Goal: Information Seeking & Learning: Learn about a topic

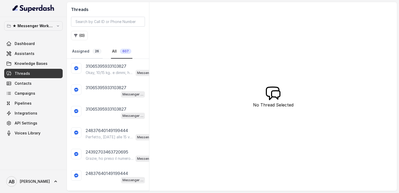
click at [74, 52] on link "Assigned 26" at bounding box center [87, 51] width 32 height 14
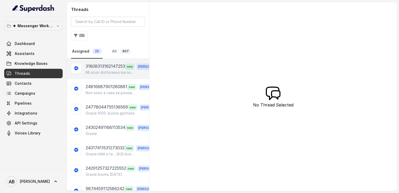
click at [130, 66] on span "new" at bounding box center [129, 66] width 9 height 6
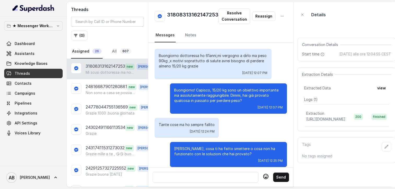
scroll to position [384, 0]
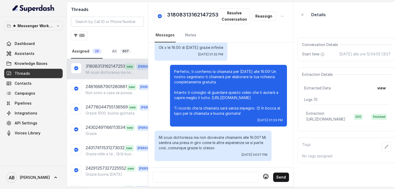
click at [221, 96] on p "Perfetto, ti confermo la chiamata per [DATE] alle 16:00! Un nostro segretario t…" at bounding box center [228, 92] width 109 height 47
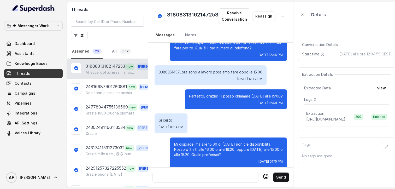
scroll to position [242, 0]
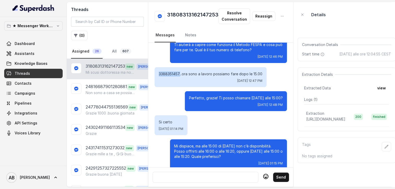
drag, startPoint x: 159, startPoint y: 74, endPoint x: 180, endPoint y: 74, distance: 21.7
click at [180, 74] on p "3388351457...ora sono a lavoro possiamo fare dopo le 15.00" at bounding box center [211, 73] width 104 height 5
click at [158, 62] on div "Buongiorno dottoressa ho 61anni,mi vergogno a dirlo ma peso 90kg ,x motivi sopr…" at bounding box center [220, 50] width 145 height 499
drag, startPoint x: 159, startPoint y: 74, endPoint x: 180, endPoint y: 74, distance: 20.9
click at [180, 74] on p "3388351457...ora sono a lavoro possiamo fare dopo le 15.00" at bounding box center [211, 73] width 104 height 5
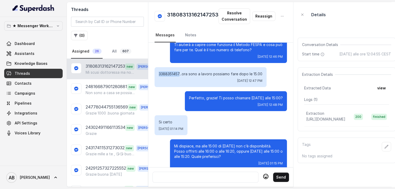
click at [175, 74] on p "3388351457...ora sono a lavoro possiamo fare dopo le 15.00" at bounding box center [211, 73] width 104 height 5
drag, startPoint x: 175, startPoint y: 74, endPoint x: 160, endPoint y: 74, distance: 15.7
click at [160, 74] on div "Buongiorno dottoressa ho 61anni,mi vergogno a dirlo ma peso 90kg ,x motivi sopr…" at bounding box center [220, 50] width 145 height 499
drag, startPoint x: 160, startPoint y: 74, endPoint x: 179, endPoint y: 75, distance: 19.9
click at [179, 75] on p "3388351457...ora sono a lavoro possiamo fare dopo le 15.00" at bounding box center [211, 73] width 104 height 5
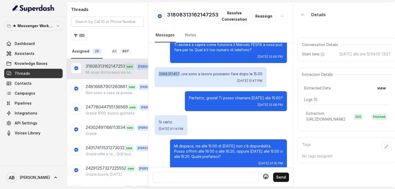
copy p "3388351457"
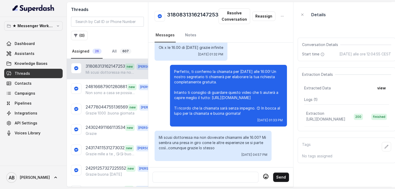
click at [209, 178] on div at bounding box center [205, 177] width 101 height 6
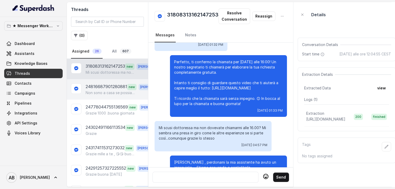
click at [107, 86] on p "24816687901280881" at bounding box center [107, 86] width 42 height 7
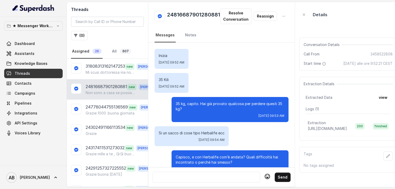
scroll to position [360, 0]
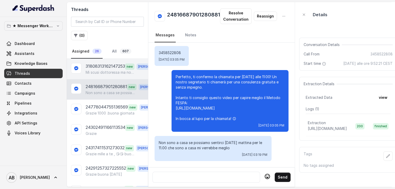
click at [106, 72] on p "Mi scusi dottoressa ma non dovevate chiamarmi alle 16.00? Mi sembra una presa i…" at bounding box center [111, 72] width 50 height 5
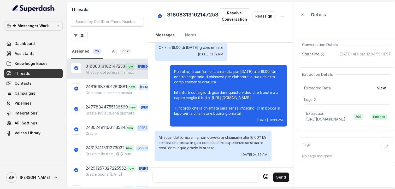
click at [199, 179] on div at bounding box center [205, 177] width 101 height 6
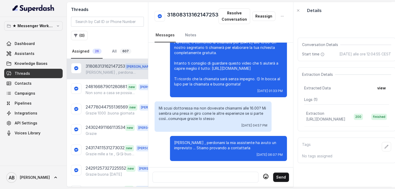
click at [183, 177] on div at bounding box center [205, 177] width 101 height 6
click at [113, 51] on link "All 607" at bounding box center [121, 51] width 21 height 14
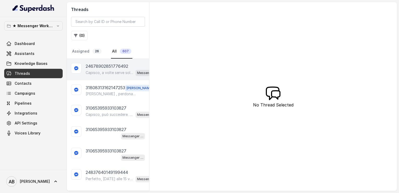
click at [100, 70] on p "Capisco, a volte serve solo il giusto supporto per partire davvero. Se vuoi, po…" at bounding box center [110, 72] width 48 height 5
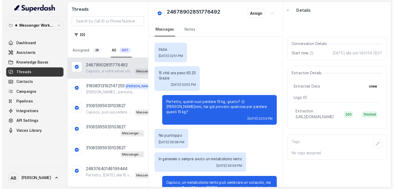
scroll to position [168, 0]
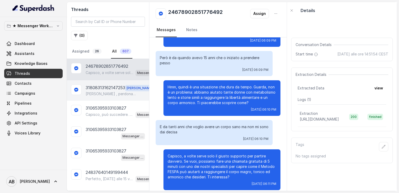
click at [101, 94] on p "[PERSON_NAME] , perdonami la mia assistente ha avuto un imprevisto ... Stiamo p…" at bounding box center [111, 93] width 50 height 5
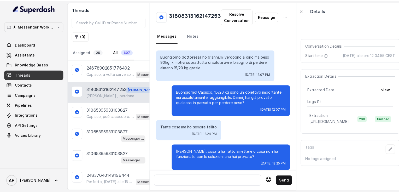
scroll to position [414, 0]
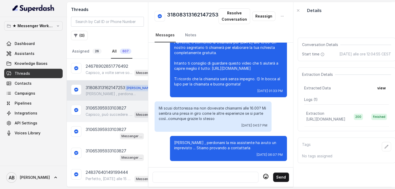
click at [109, 105] on p "31065395933103827" at bounding box center [106, 108] width 41 height 6
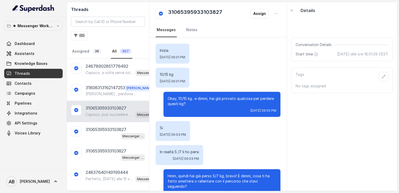
scroll to position [132, 0]
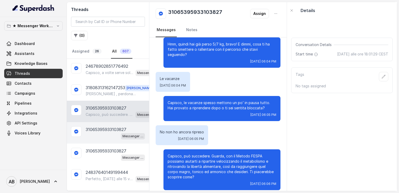
click at [99, 129] on p "31065395933103827" at bounding box center [106, 129] width 41 height 6
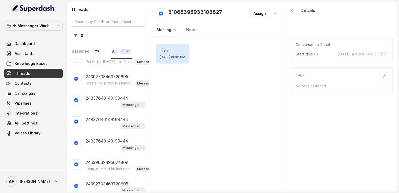
scroll to position [115, 0]
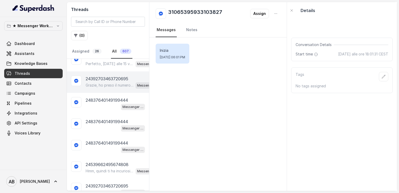
click at [117, 83] on p "Grazie, ho preso il numero. Quando preferisci essere chiamata? Dimmi giorno e o…" at bounding box center [110, 85] width 48 height 5
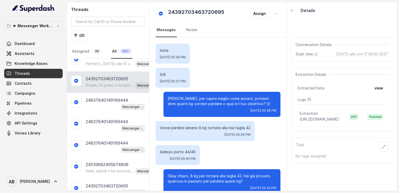
scroll to position [357, 0]
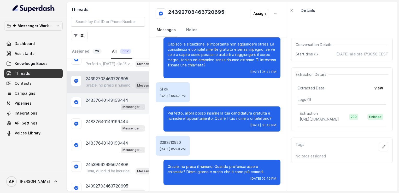
click at [109, 93] on div "24837640149199444 Messenger Metodo FESPA v2" at bounding box center [108, 103] width 82 height 21
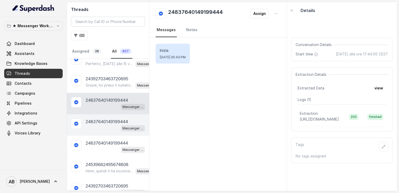
click at [100, 116] on div "24837640149199444 Messenger Metodo FESPA v2" at bounding box center [108, 124] width 82 height 21
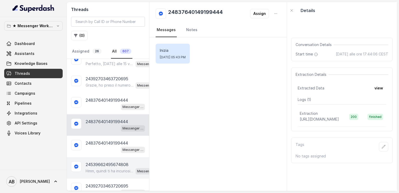
click at [97, 163] on p "24539662495674808" at bounding box center [107, 164] width 43 height 6
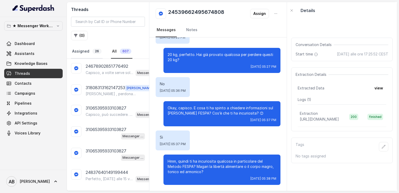
click at [89, 52] on link "Assigned 26" at bounding box center [87, 51] width 32 height 14
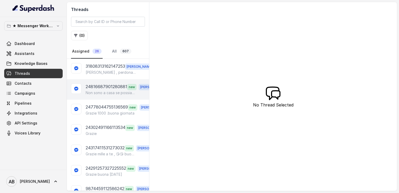
click at [116, 88] on p "24816687901280881" at bounding box center [107, 86] width 42 height 7
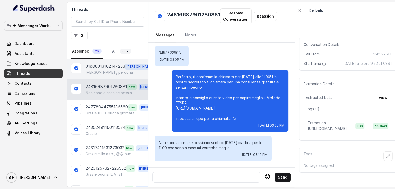
click at [102, 72] on p "[PERSON_NAME] , perdonami la mia assistente ha avuto un imprevisto ... Stiamo p…" at bounding box center [111, 72] width 50 height 5
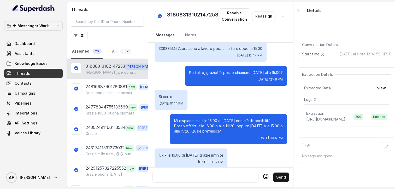
scroll to position [414, 0]
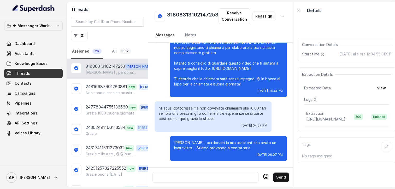
click at [204, 178] on div at bounding box center [205, 177] width 101 height 6
